Goal: Task Accomplishment & Management: Use online tool/utility

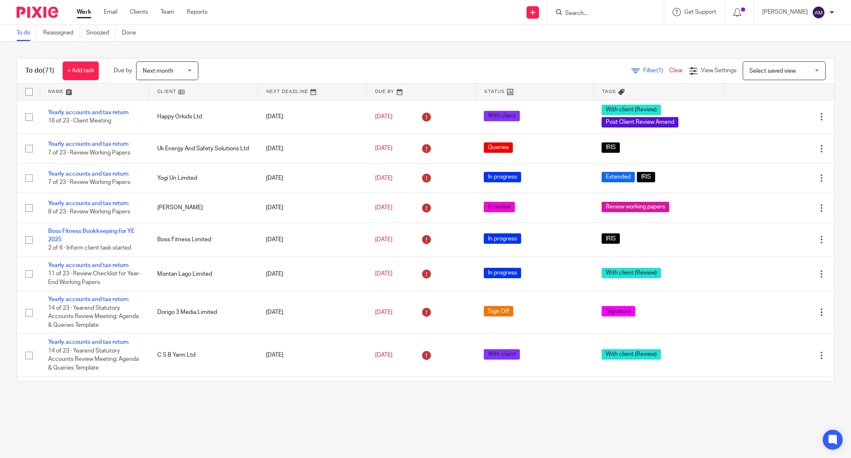
click at [587, 14] on input "Search" at bounding box center [601, 13] width 75 height 7
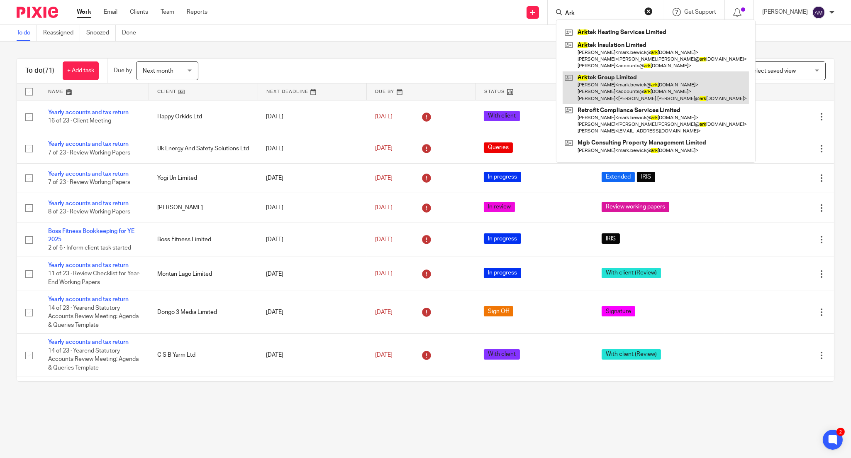
type input "Ark"
click at [607, 80] on link at bounding box center [655, 87] width 186 height 33
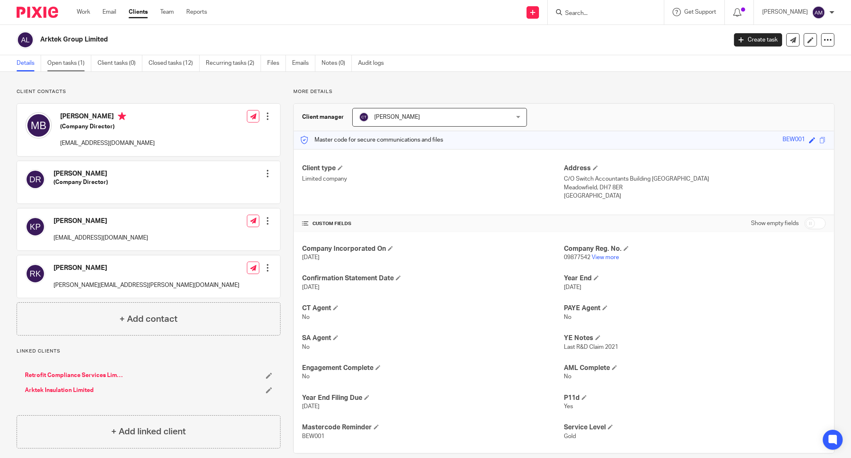
click at [71, 64] on link "Open tasks (1)" at bounding box center [69, 63] width 44 height 16
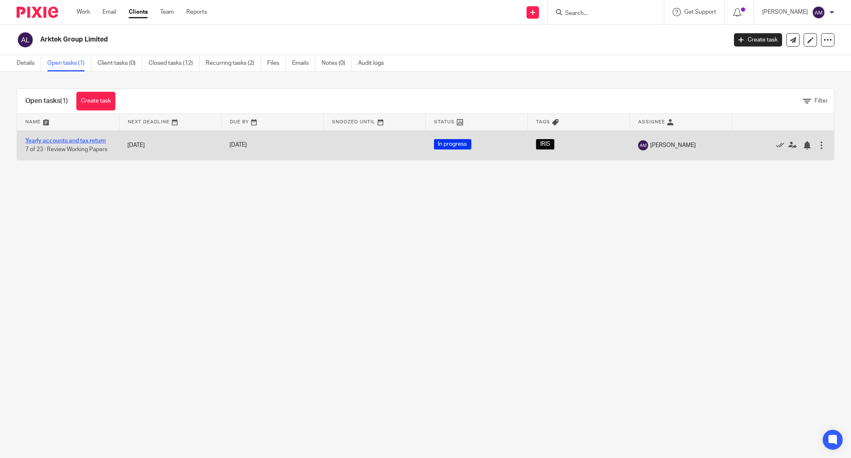
click at [81, 140] on link "Yearly accounts and tax return" at bounding box center [65, 141] width 80 height 6
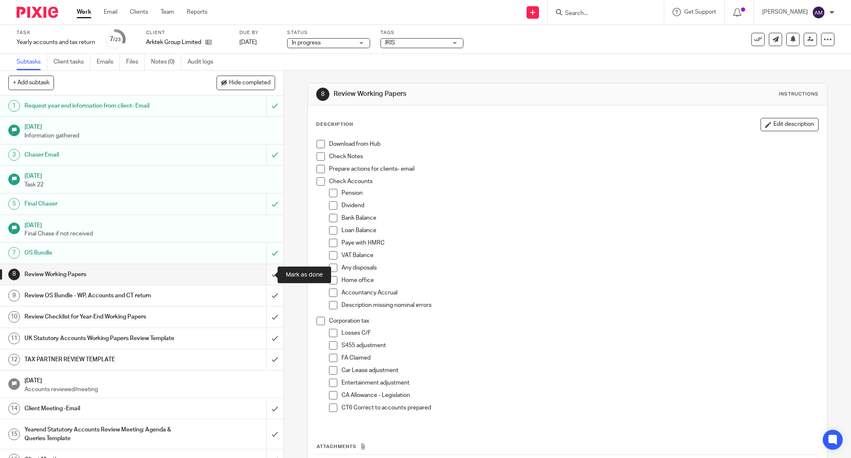
click at [265, 275] on input "submit" at bounding box center [141, 274] width 283 height 21
click at [267, 295] on input "submit" at bounding box center [141, 295] width 283 height 21
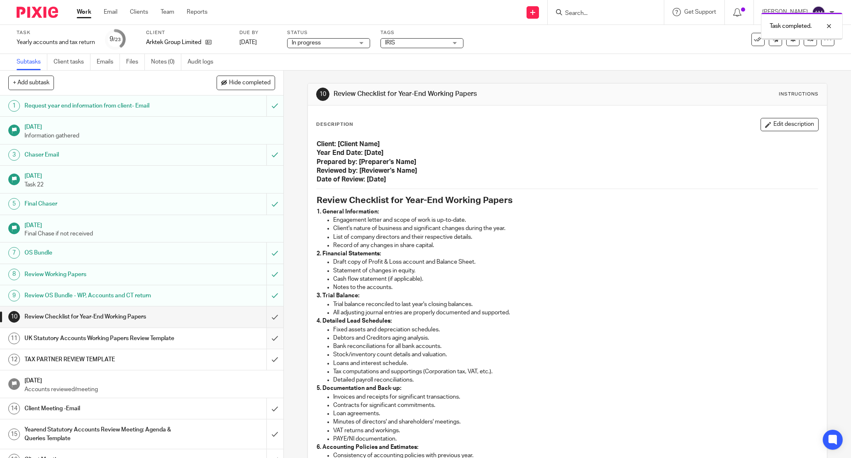
click at [265, 338] on input "submit" at bounding box center [141, 338] width 283 height 21
click at [266, 356] on input "submit" at bounding box center [141, 359] width 283 height 21
click at [264, 319] on input "submit" at bounding box center [141, 316] width 283 height 21
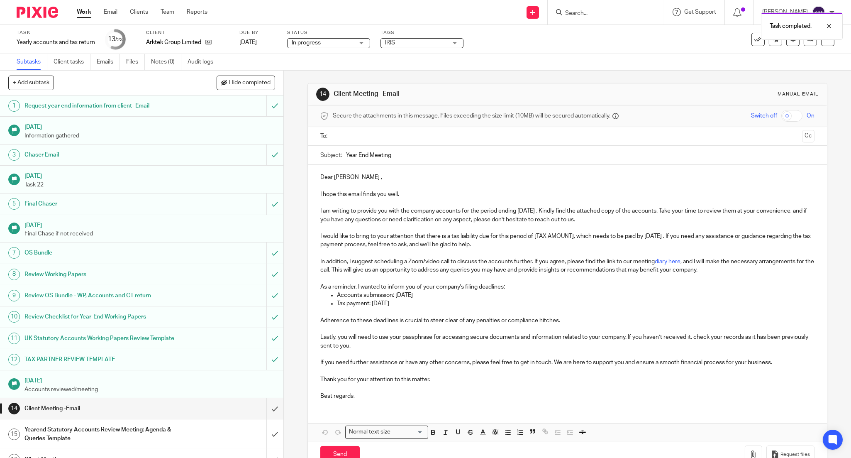
click at [390, 131] on ul at bounding box center [567, 136] width 468 height 14
click at [382, 138] on input "text" at bounding box center [567, 136] width 463 height 10
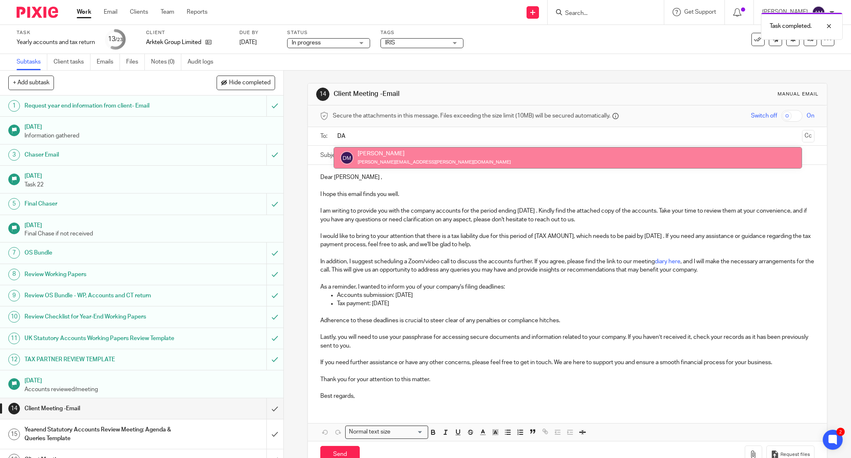
type input "DA"
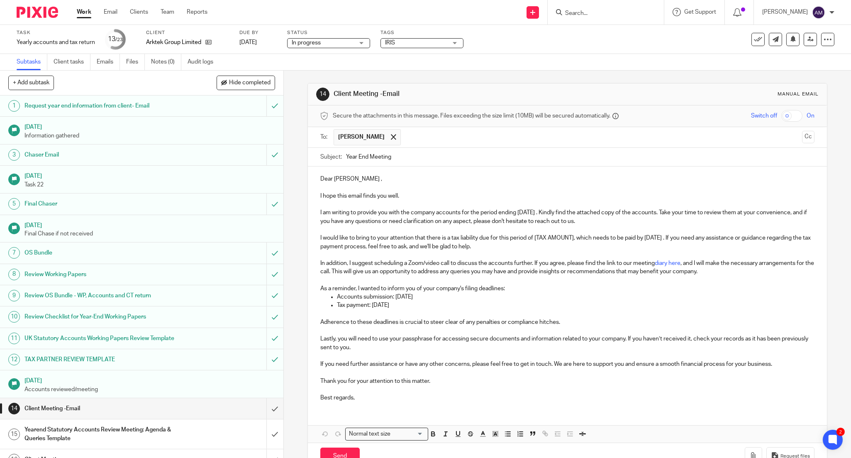
click at [421, 139] on input "text" at bounding box center [602, 137] width 394 height 16
type input "d"
click at [407, 155] on input "Year End Meeting" at bounding box center [580, 157] width 468 height 19
type input "Year End Arktek Group"
click at [565, 238] on p "I would like to bring to your attention that there is a tax liability due for t…" at bounding box center [567, 242] width 494 height 17
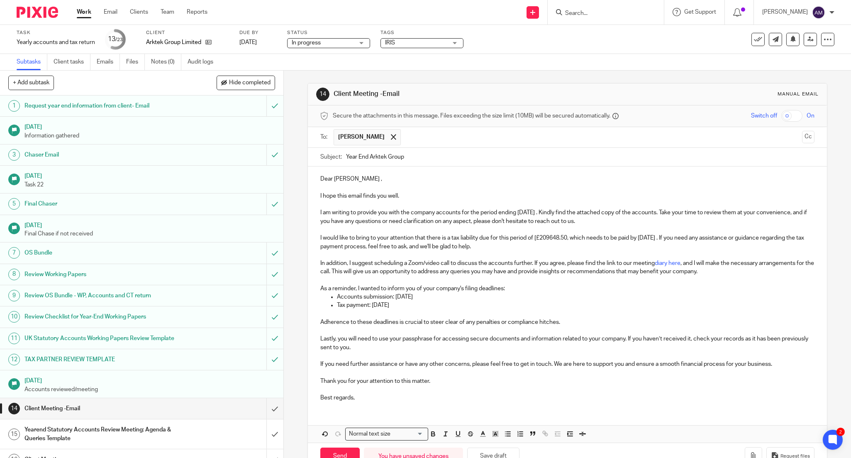
click at [529, 239] on p "I would like to bring to your attention that there is a tax liability due for t…" at bounding box center [567, 242] width 494 height 17
drag, startPoint x: 561, startPoint y: 236, endPoint x: 444, endPoint y: 238, distance: 116.6
click at [444, 238] on p "I would like to bring to your attention that there is a tax liability due for t…" at bounding box center [567, 242] width 494 height 17
click at [432, 436] on icon "button" at bounding box center [432, 434] width 3 height 2
click at [429, 316] on p at bounding box center [567, 313] width 494 height 8
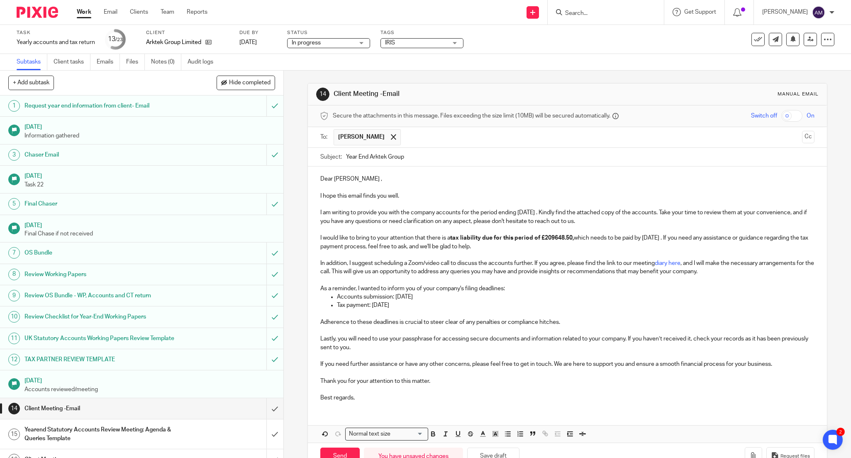
click at [637, 397] on p "Best regards," at bounding box center [567, 397] width 494 height 8
click at [745, 455] on button "button" at bounding box center [753, 456] width 17 height 19
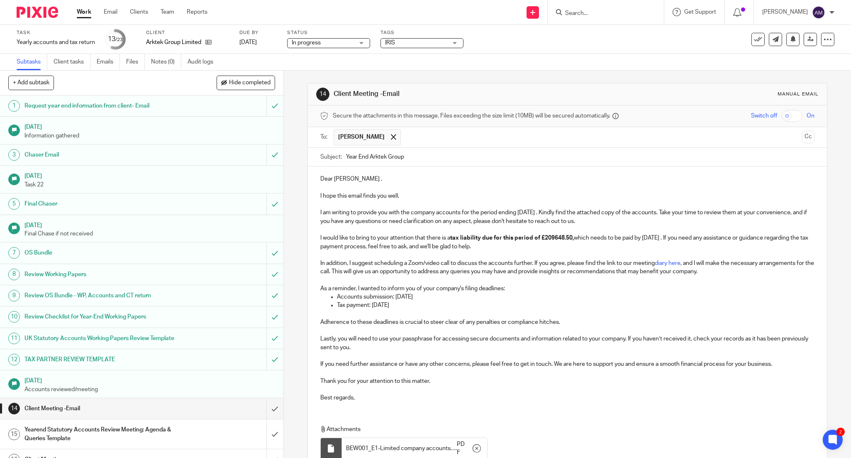
scroll to position [72, 0]
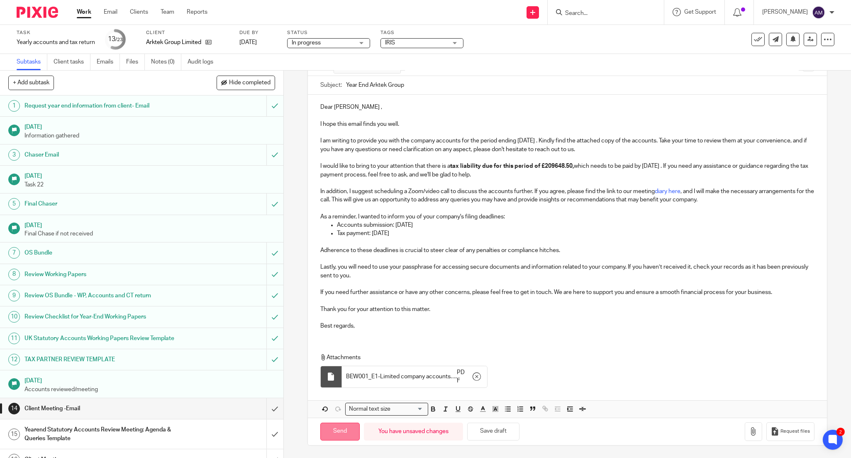
click at [341, 431] on input "Send" at bounding box center [339, 431] width 39 height 18
type input "Sent"
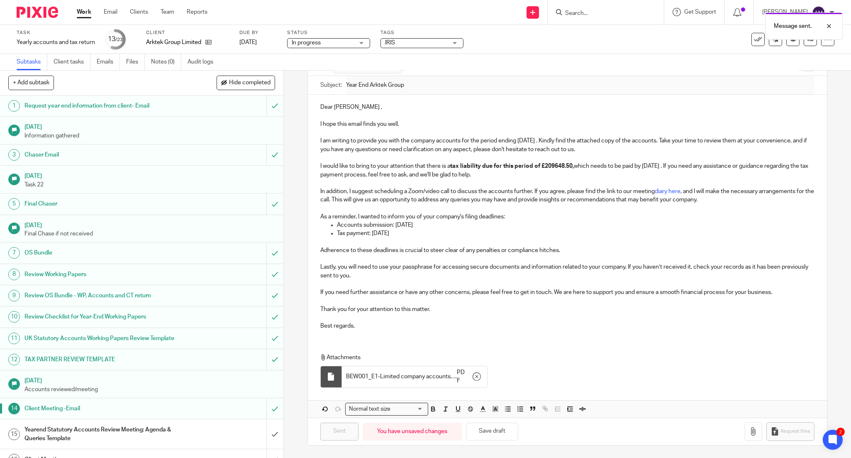
click at [343, 40] on span "In progress" at bounding box center [323, 43] width 62 height 9
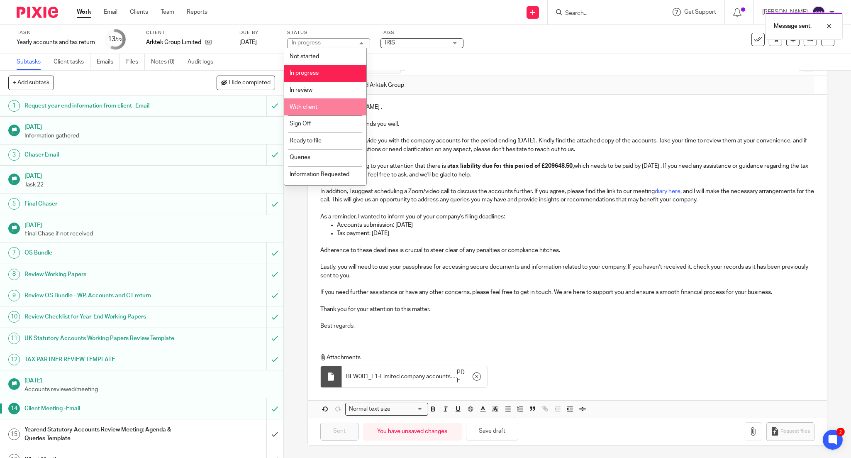
click at [328, 106] on li "With client" at bounding box center [325, 106] width 82 height 17
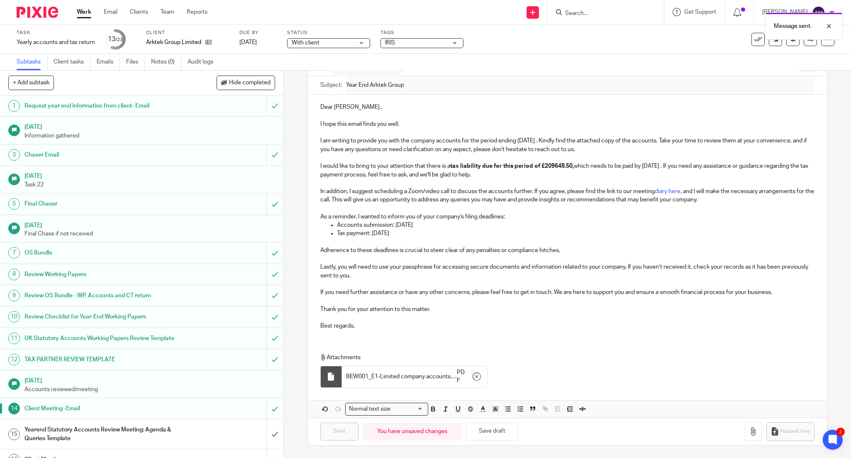
click at [399, 38] on div "IRIS" at bounding box center [421, 43] width 83 height 10
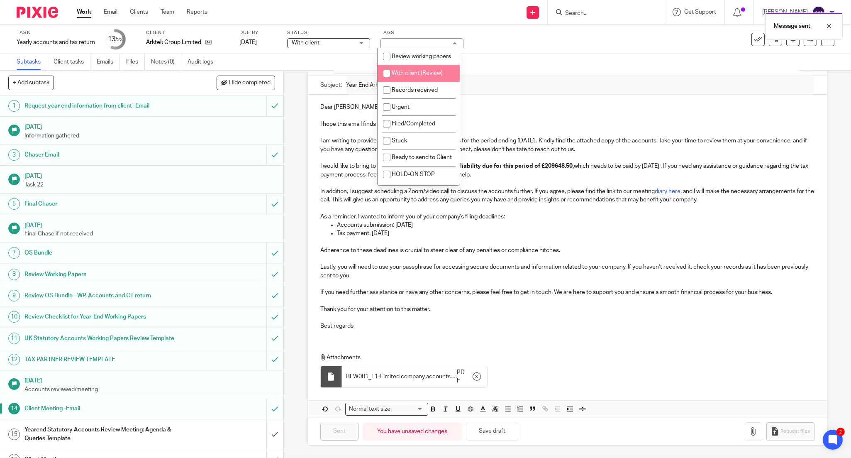
click at [409, 76] on span "With client (Review)" at bounding box center [417, 73] width 51 height 6
checkbox input "true"
